Goal: Information Seeking & Learning: Learn about a topic

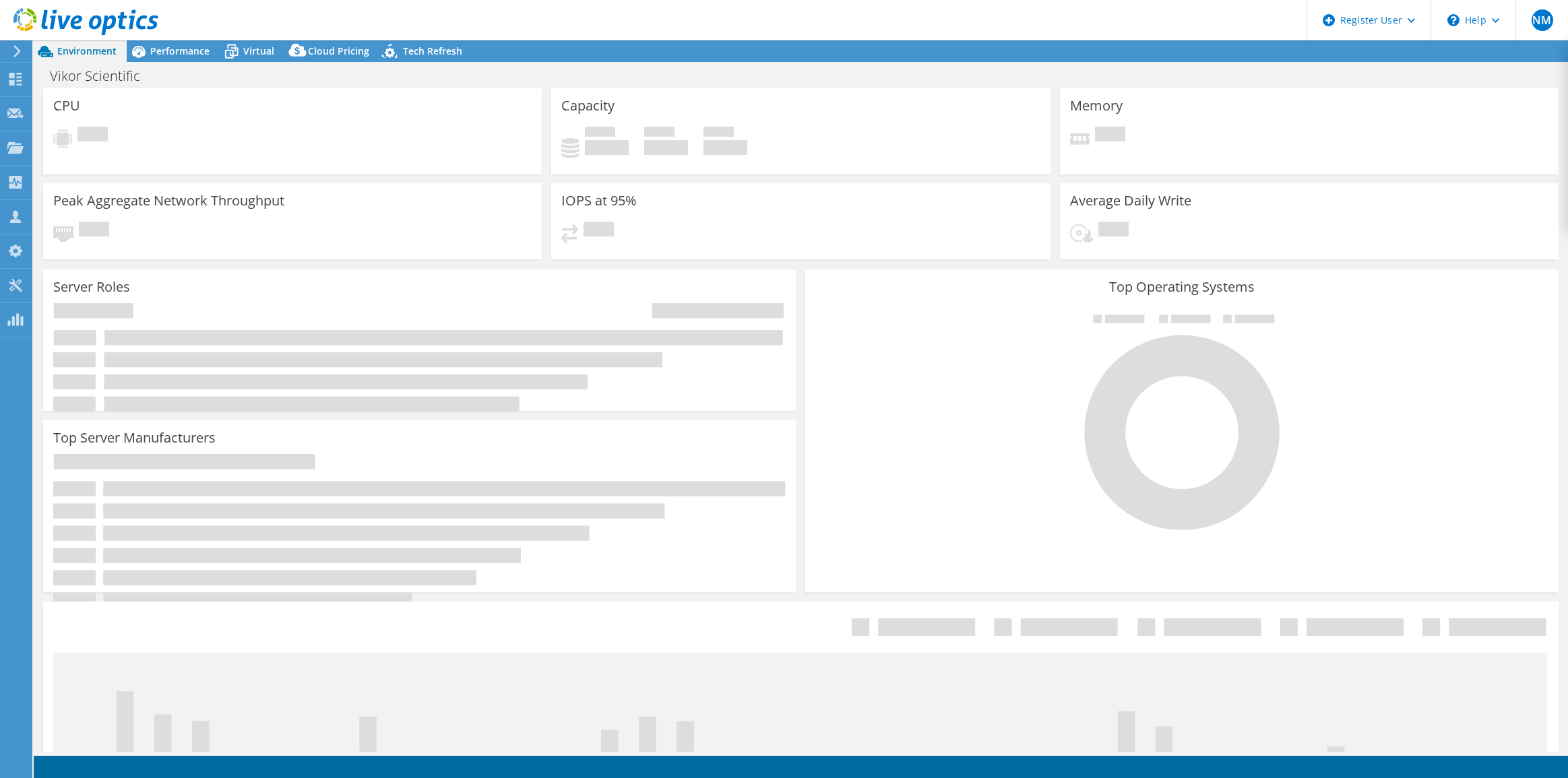
select select "USD"
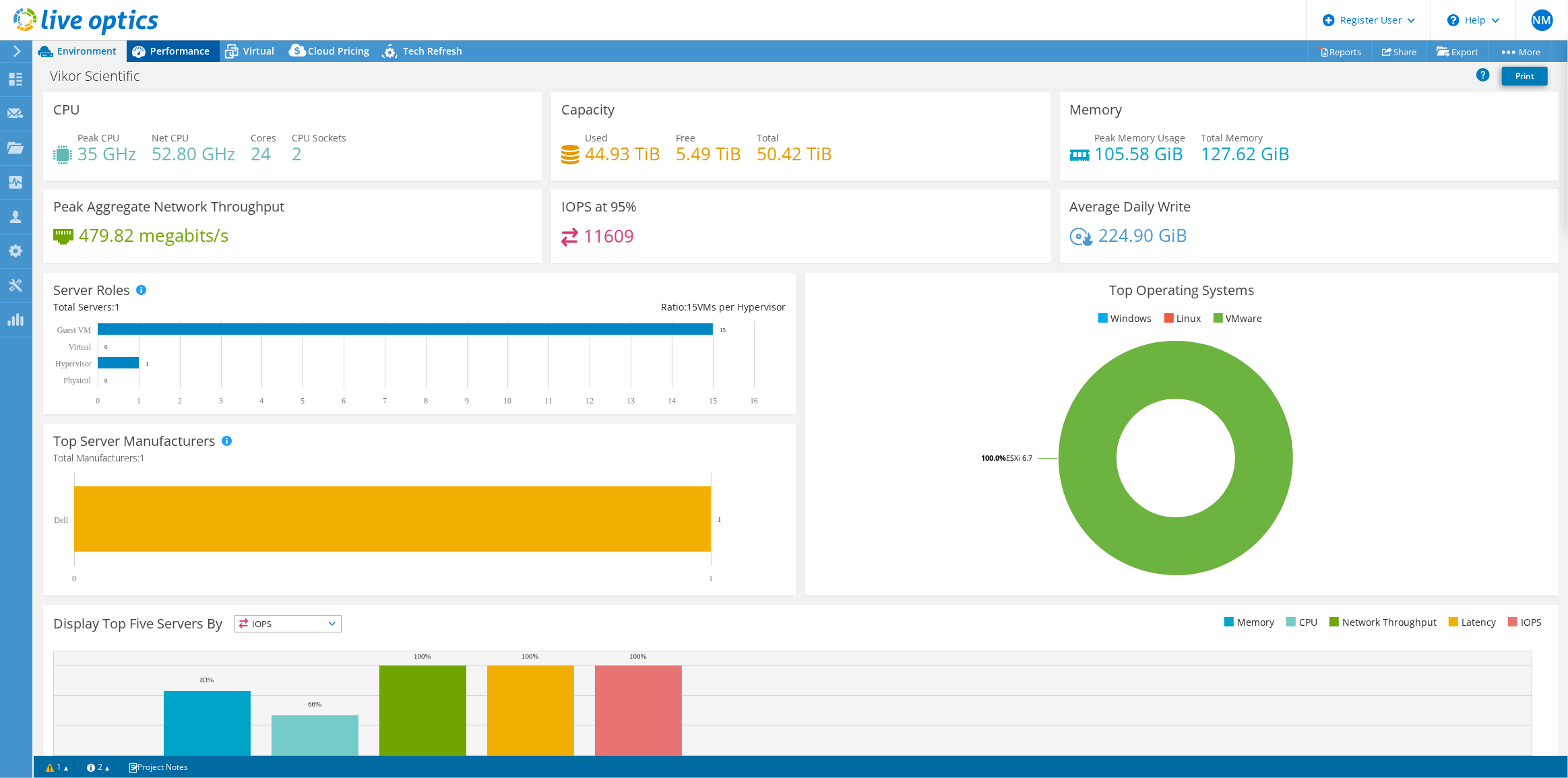
click at [191, 61] on div "Performance" at bounding box center [172, 51] width 93 height 21
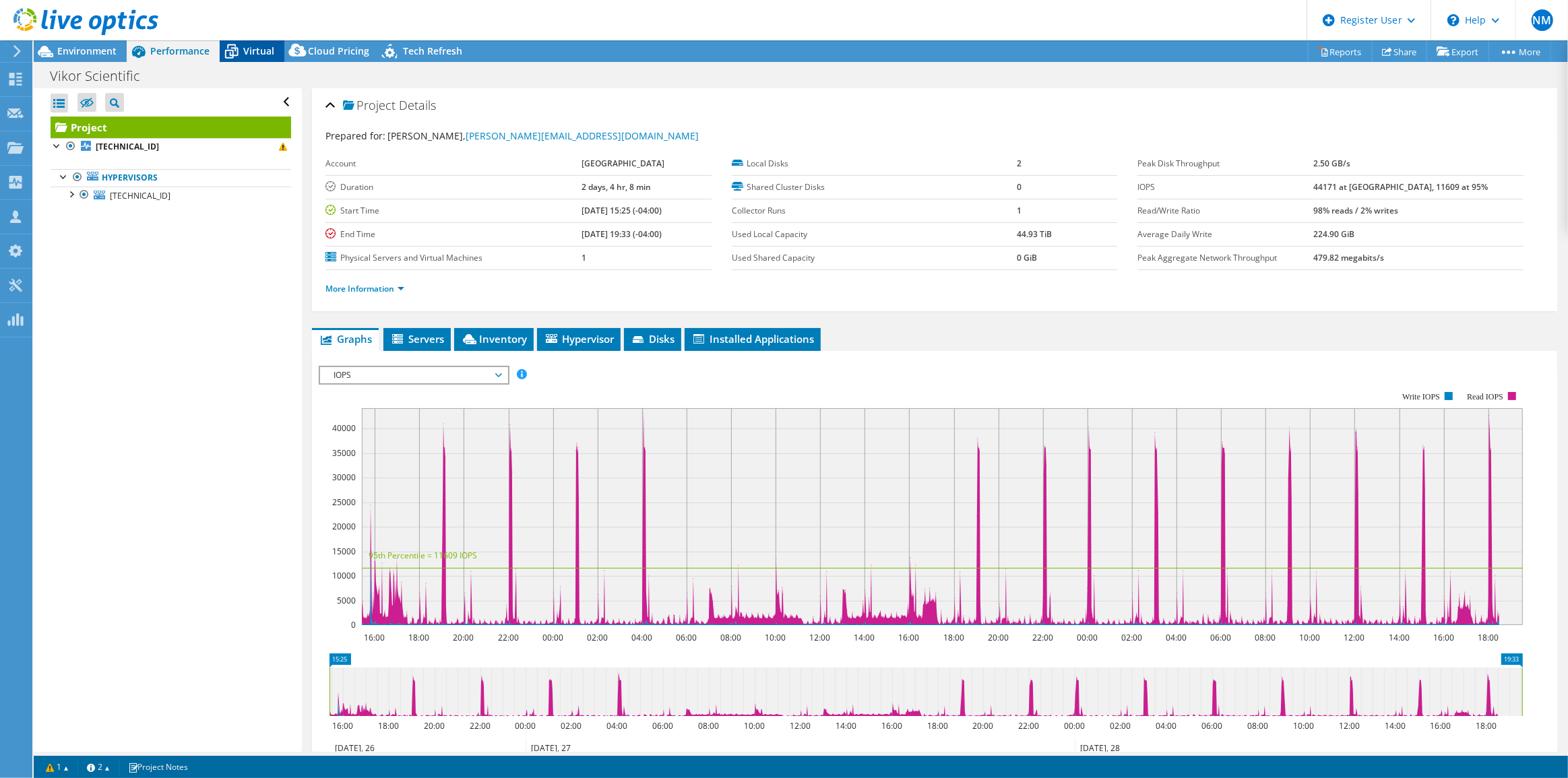
click at [245, 53] on span "Virtual" at bounding box center [258, 50] width 31 height 12
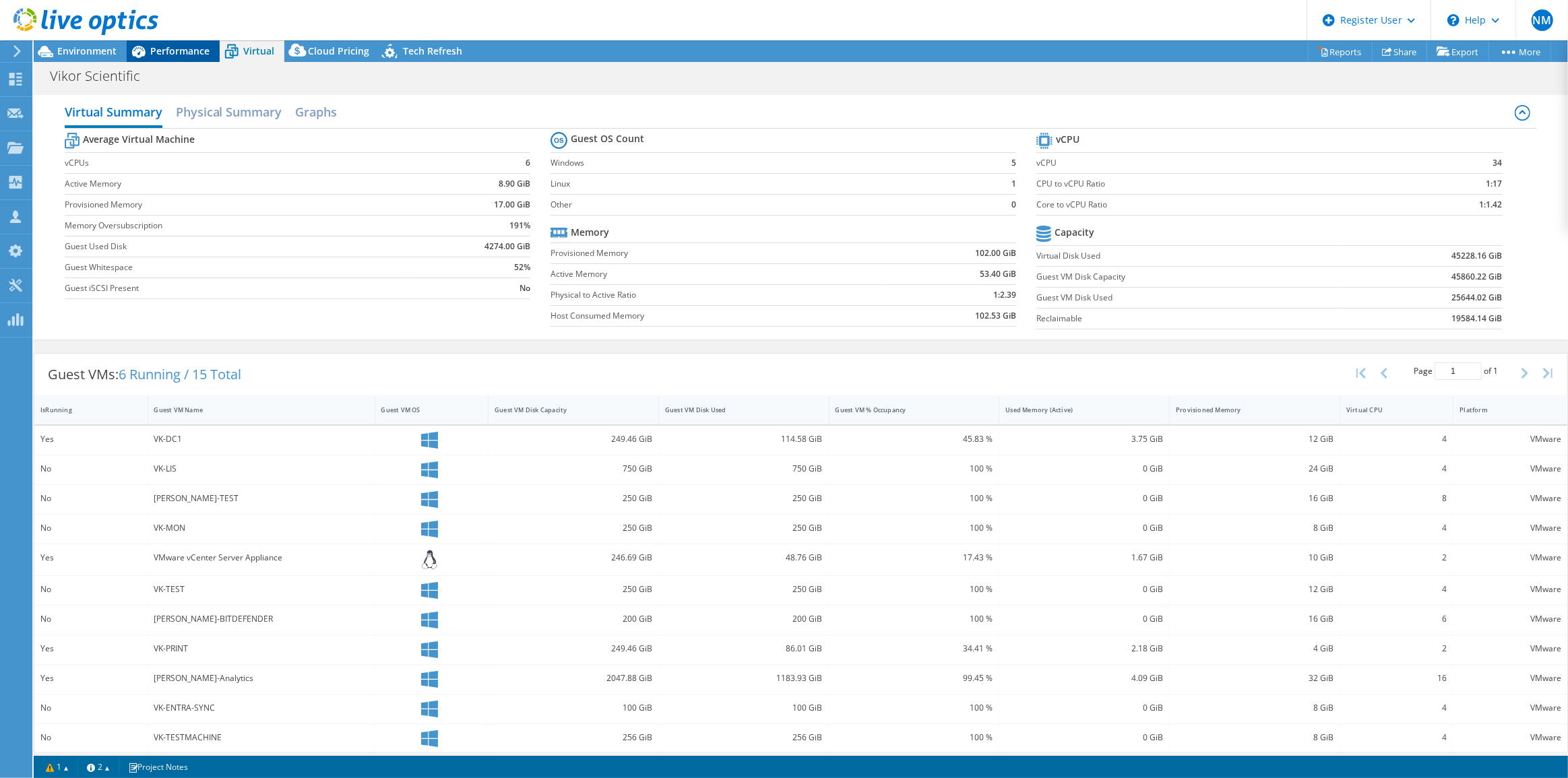
click at [160, 61] on div "Performance" at bounding box center [172, 51] width 93 height 21
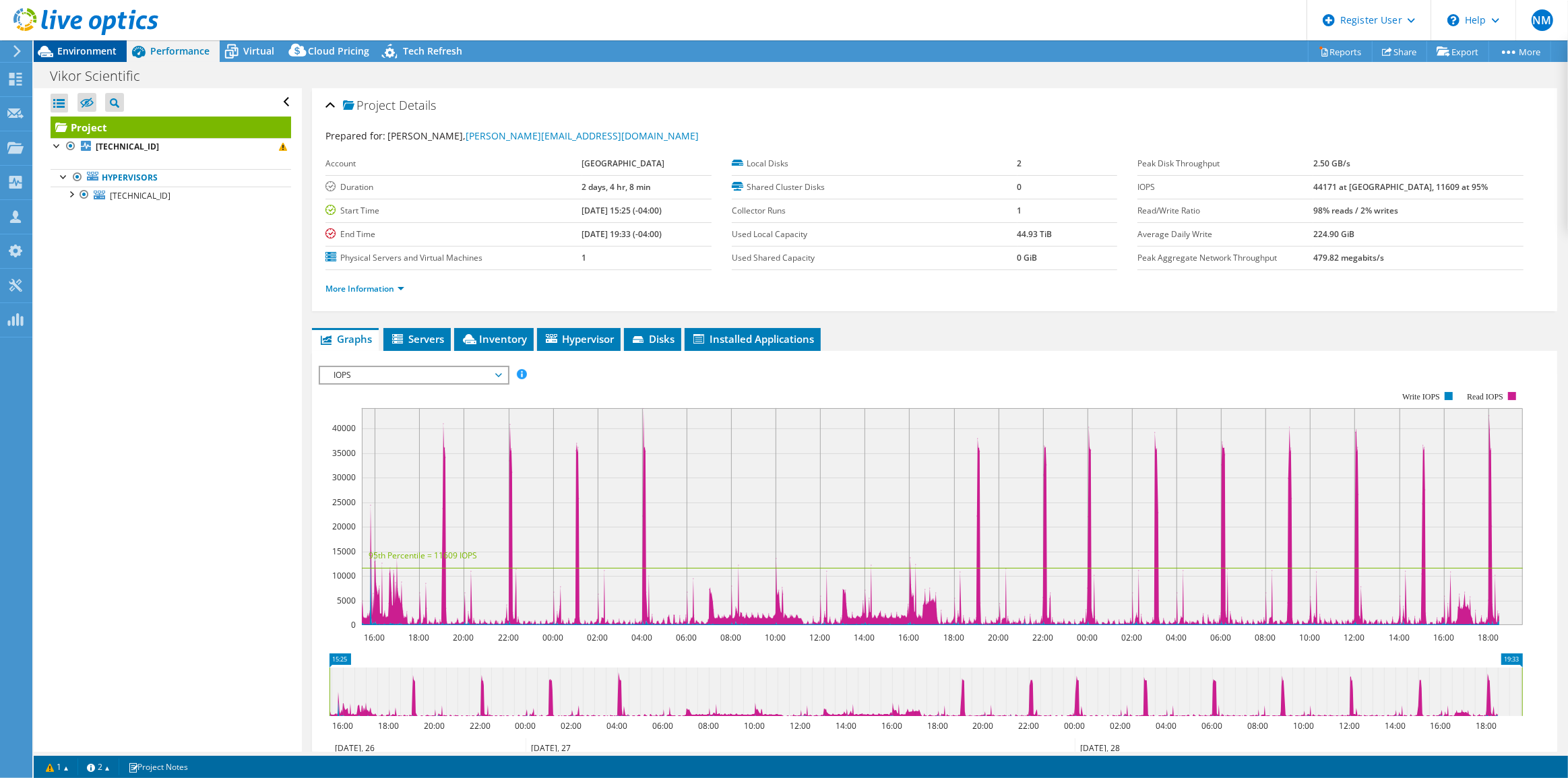
click at [88, 48] on span "Environment" at bounding box center [87, 50] width 59 height 12
